Goal: Entertainment & Leisure: Browse casually

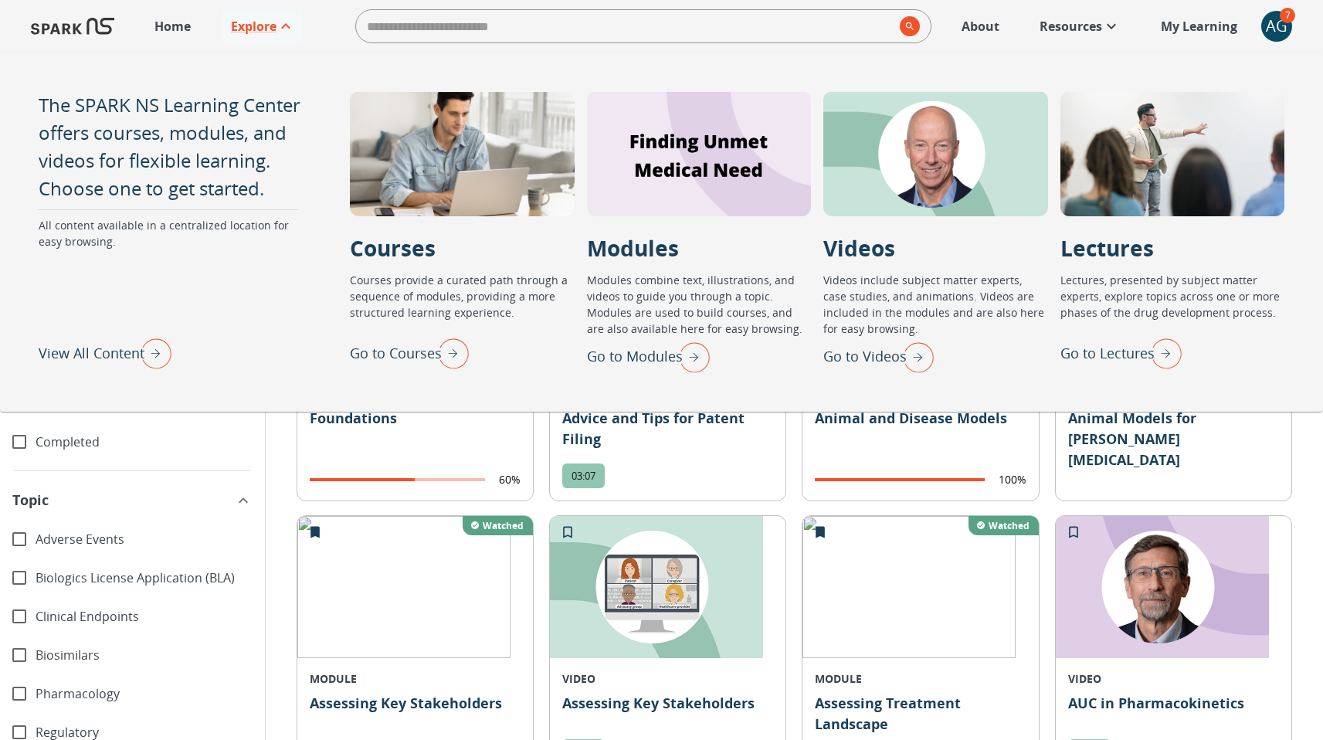
scroll to position [391, 0]
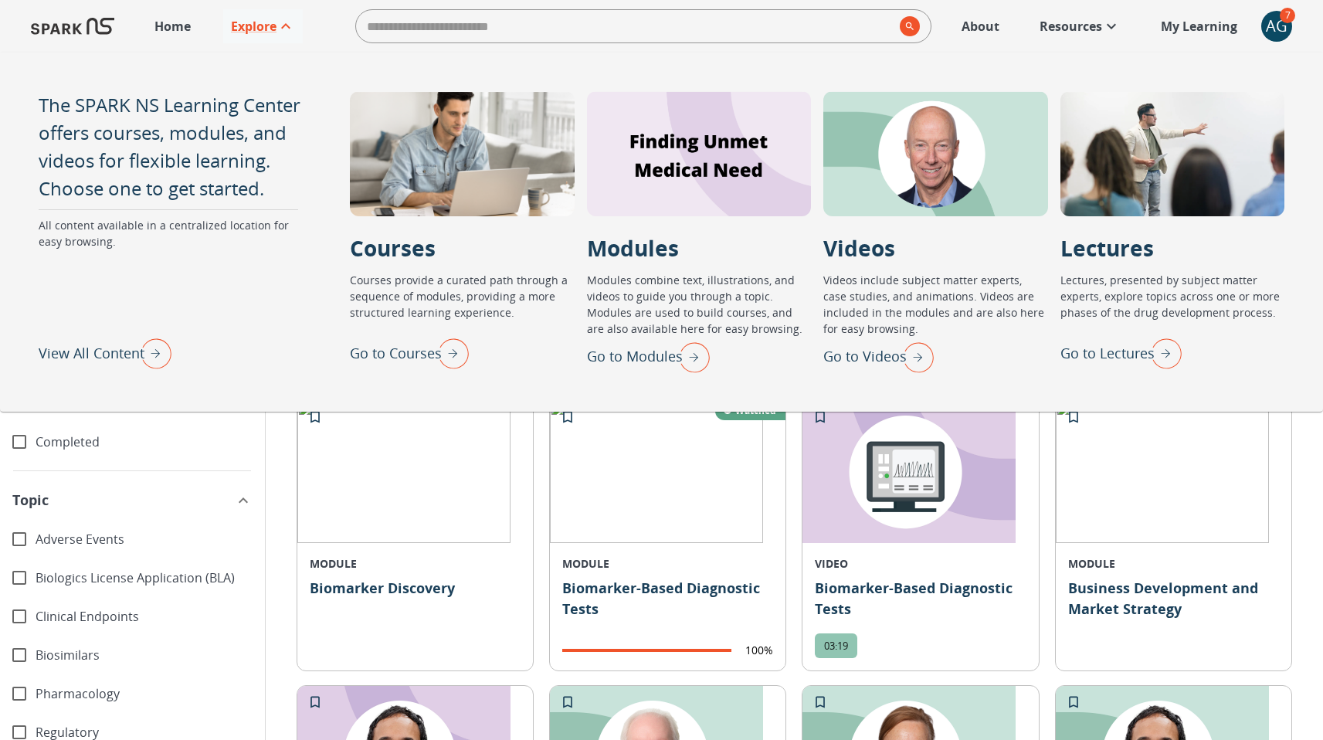
click at [866, 364] on p "Go to Videos" at bounding box center [864, 356] width 83 height 21
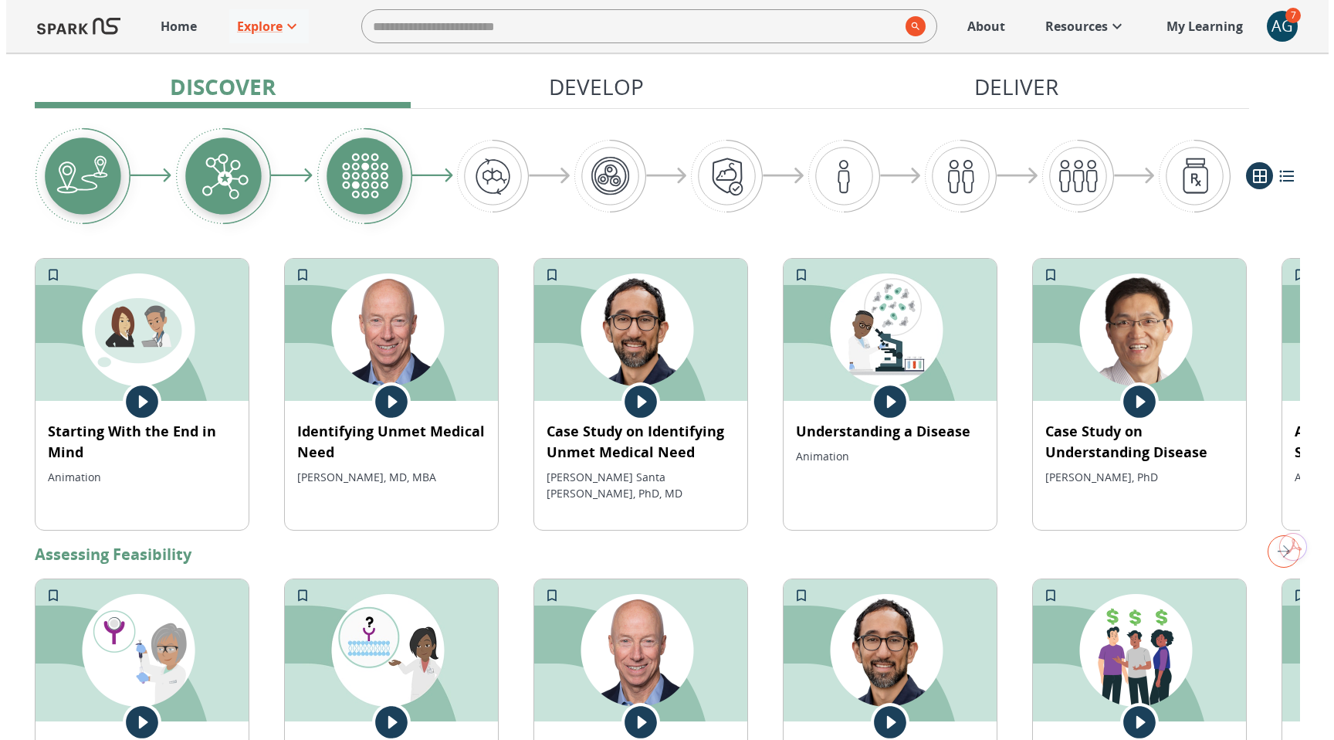
scroll to position [330, 0]
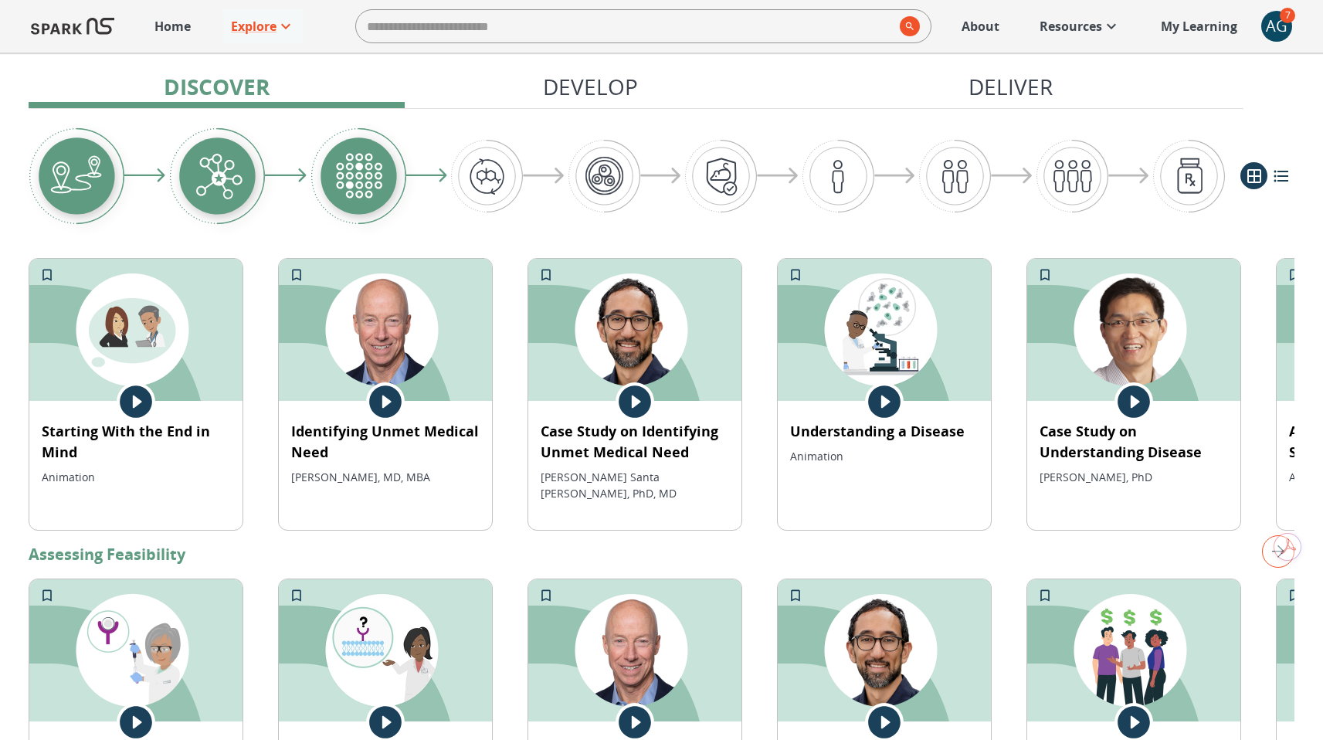
click at [388, 405] on icon at bounding box center [385, 401] width 32 height 32
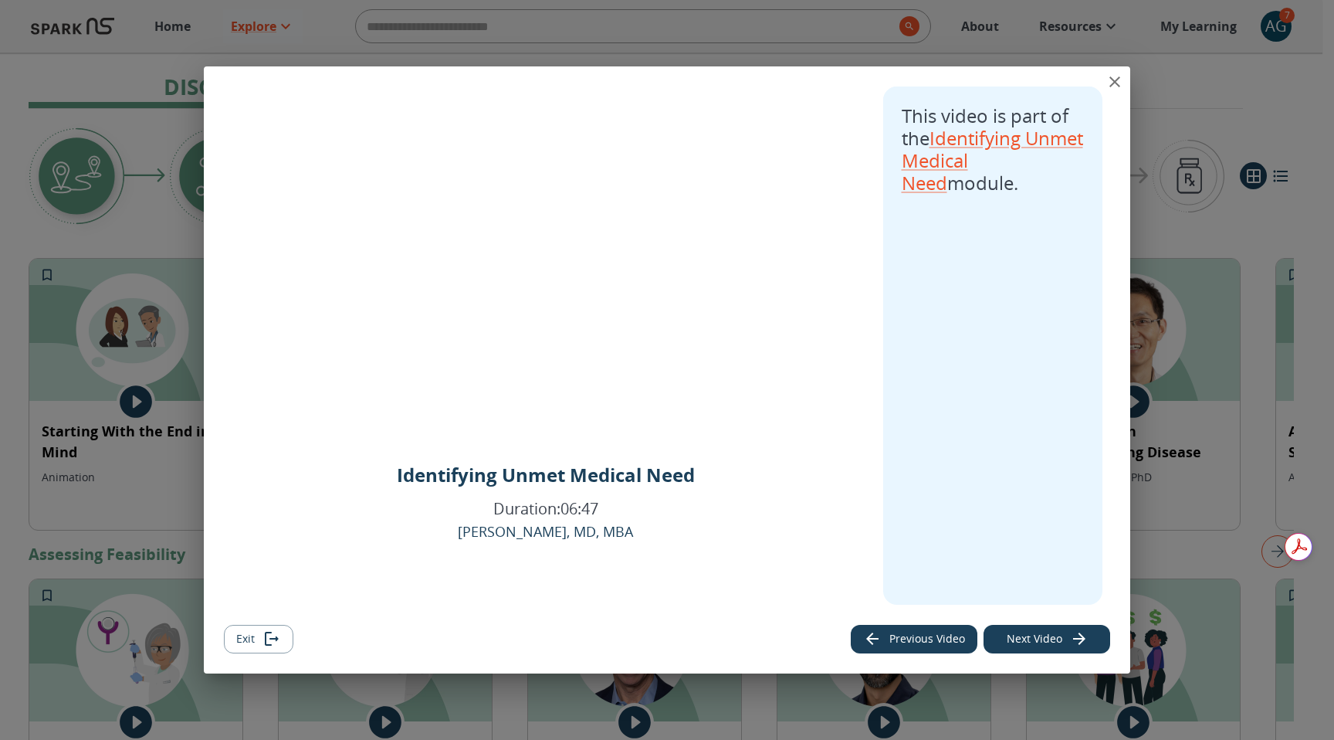
click at [1114, 81] on icon "close" at bounding box center [1115, 81] width 11 height 11
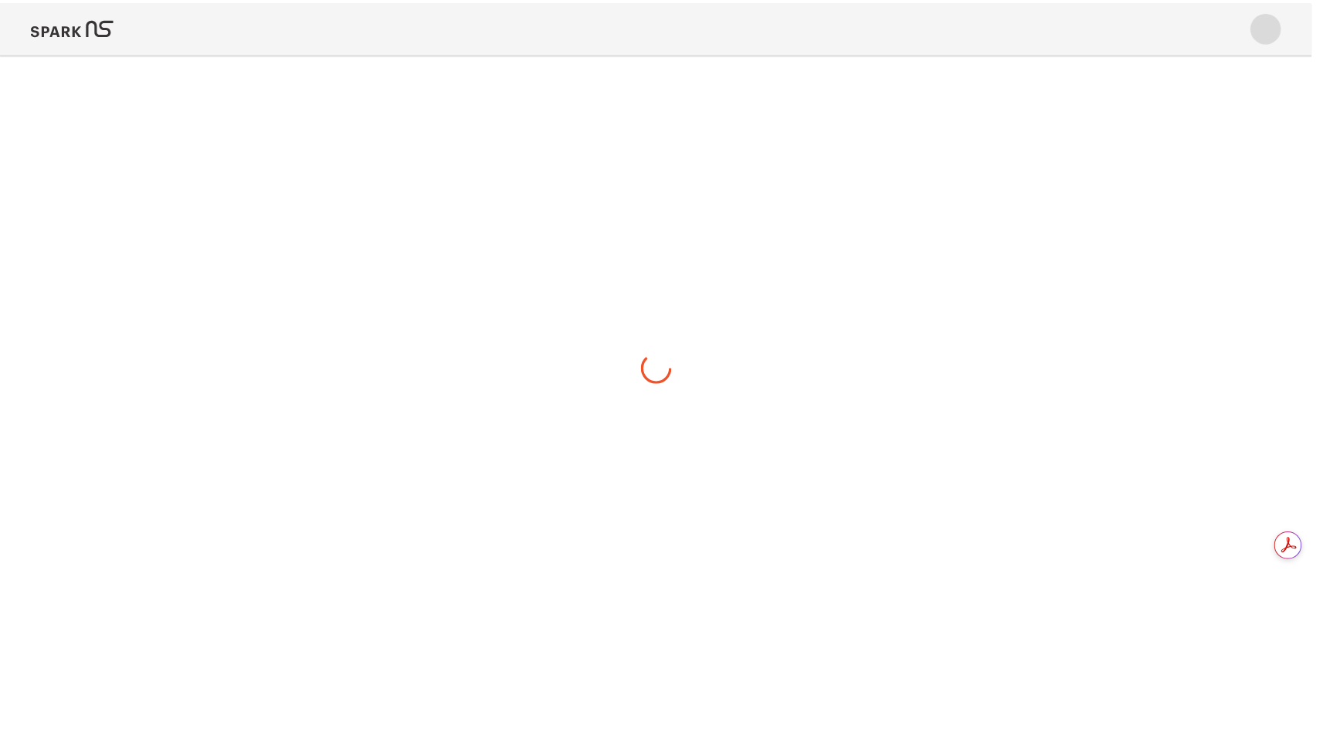
scroll to position [0, 0]
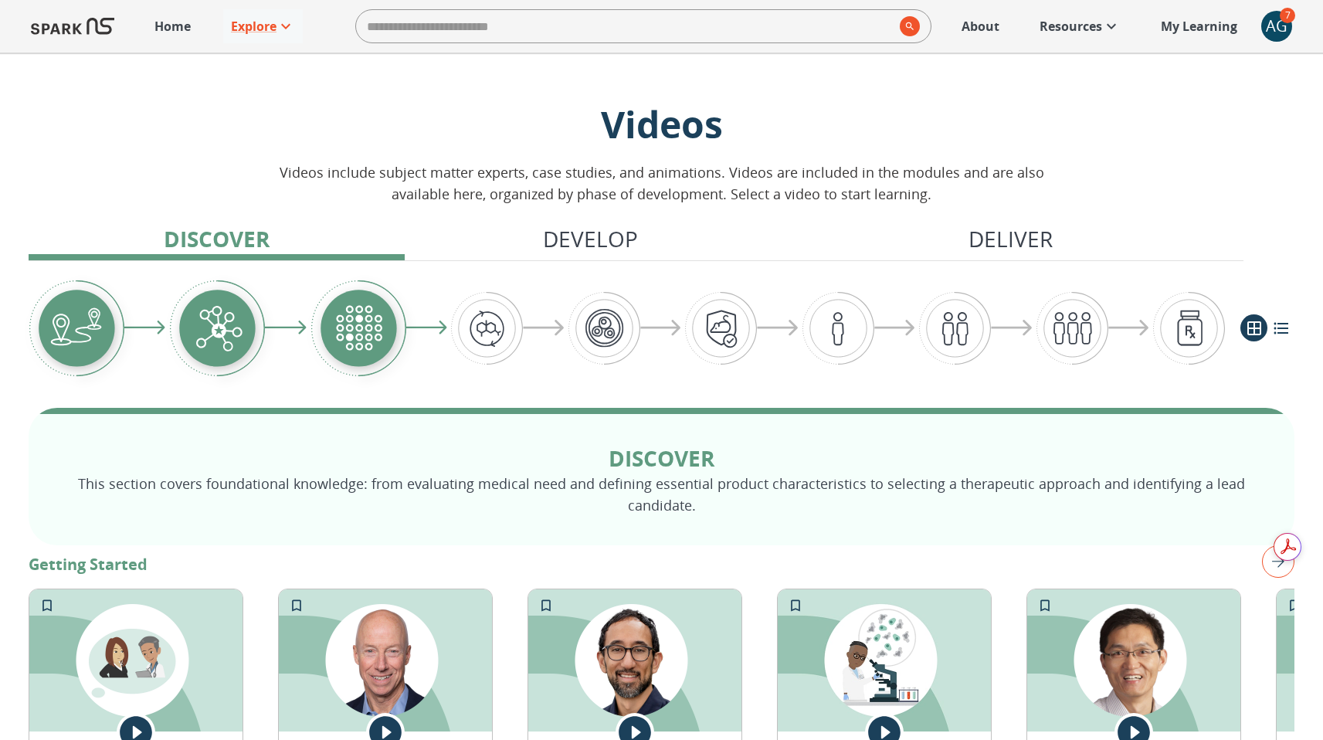
click at [632, 721] on icon at bounding box center [634, 732] width 32 height 32
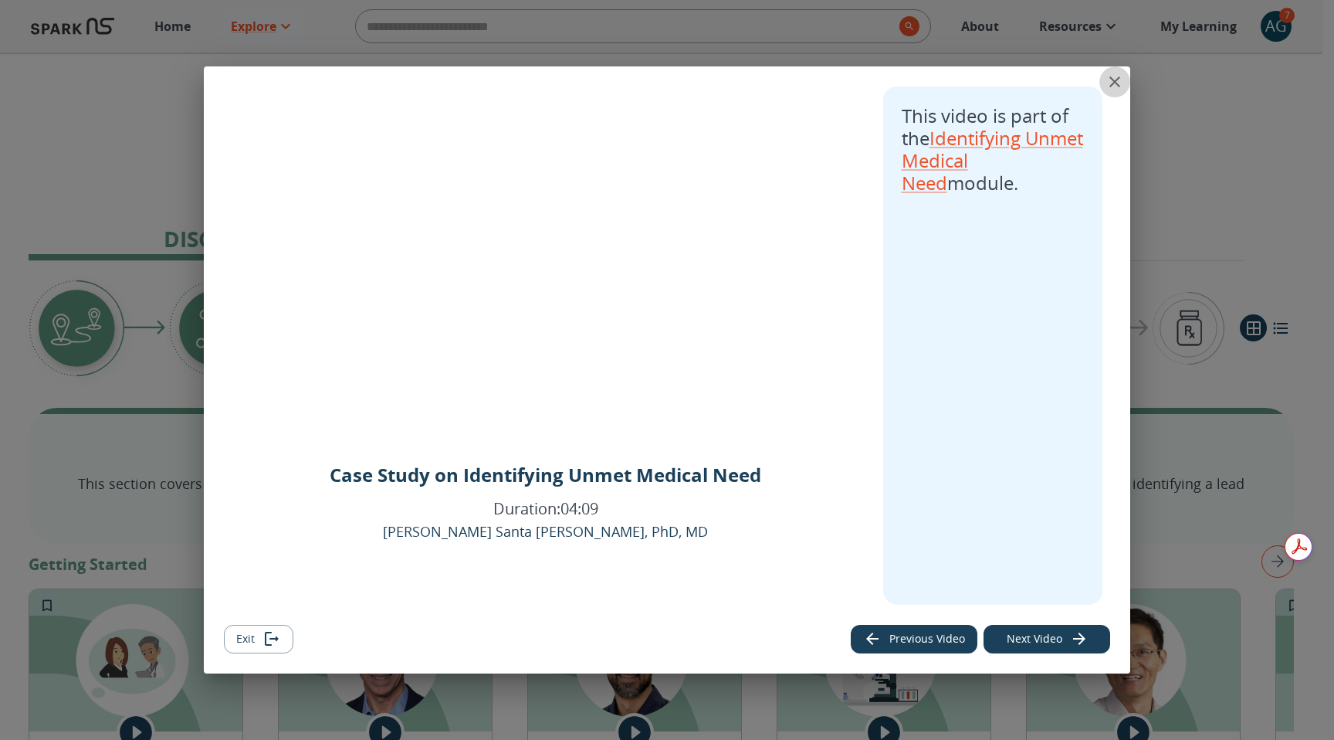
click at [1118, 83] on icon "close" at bounding box center [1115, 82] width 19 height 19
